Goal: Register for event/course

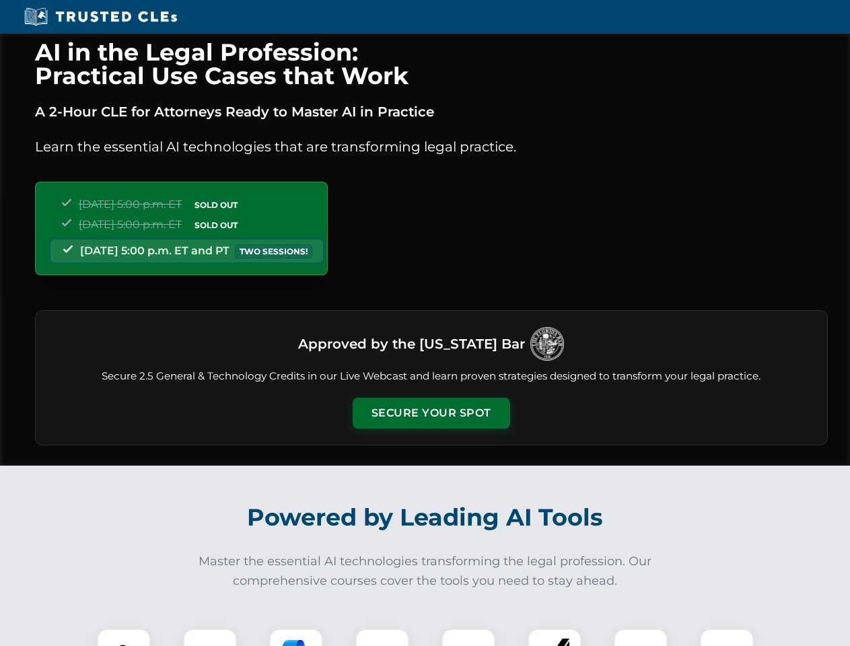
click at [431, 413] on button "Secure Your Spot" at bounding box center [431, 413] width 157 height 31
click at [124, 637] on img at bounding box center [123, 655] width 39 height 39
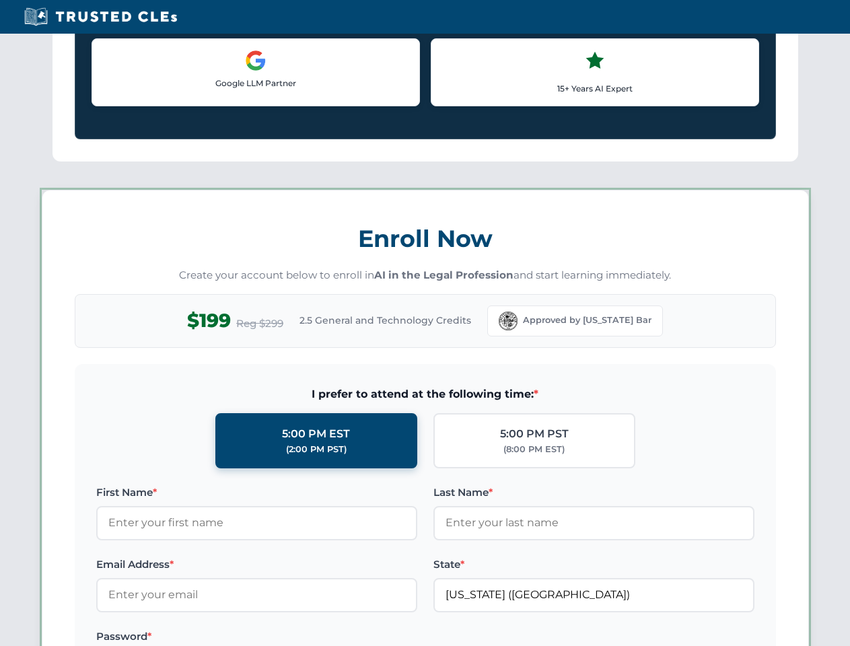
click at [296, 637] on label "Password *" at bounding box center [256, 636] width 321 height 16
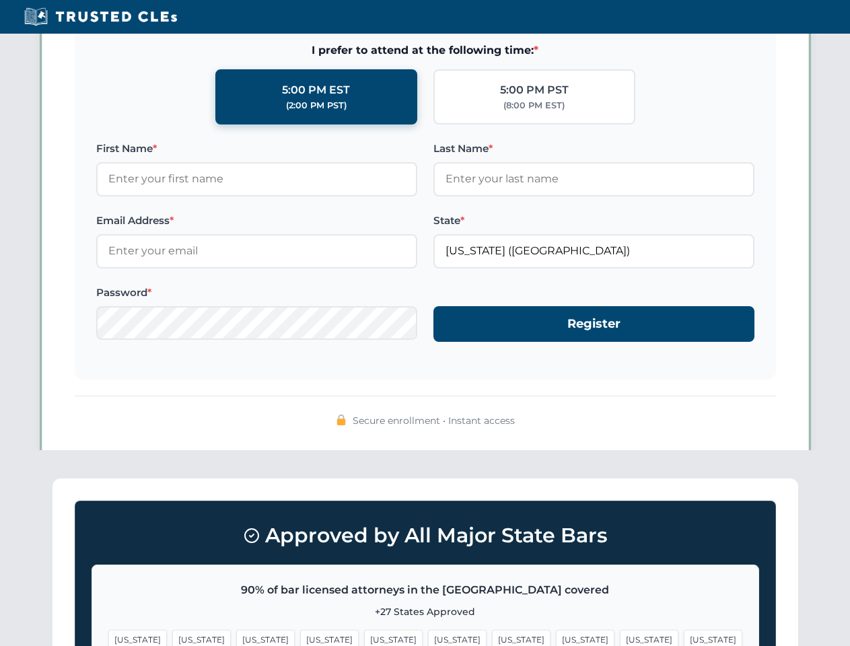
click at [620, 637] on span "[US_STATE]" at bounding box center [649, 640] width 59 height 20
